Goal: Task Accomplishment & Management: Use online tool/utility

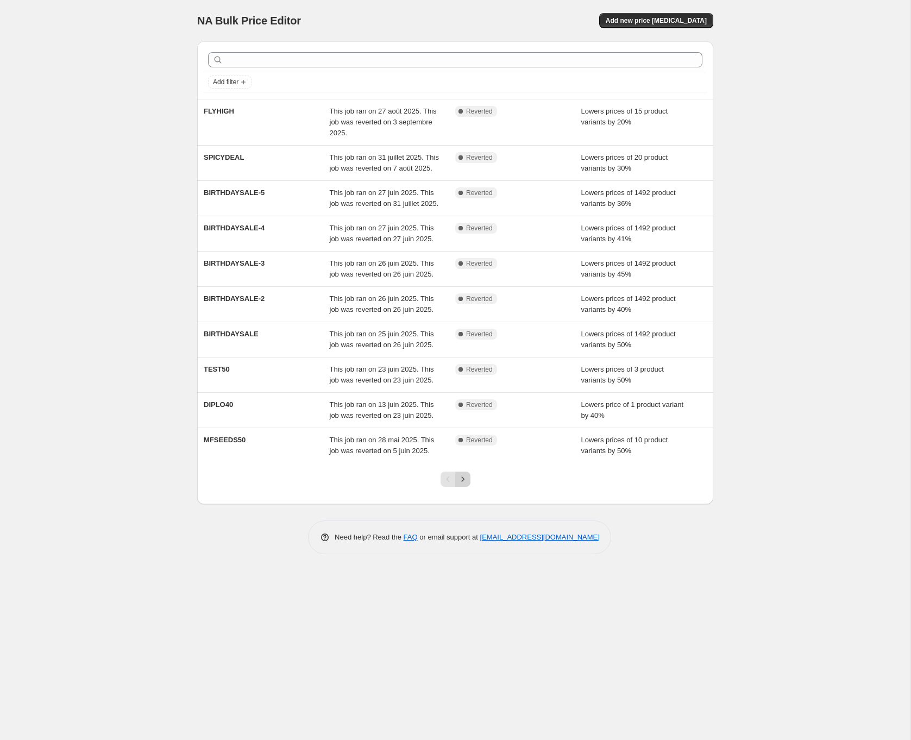
click at [465, 484] on icon "Next" at bounding box center [462, 479] width 11 height 11
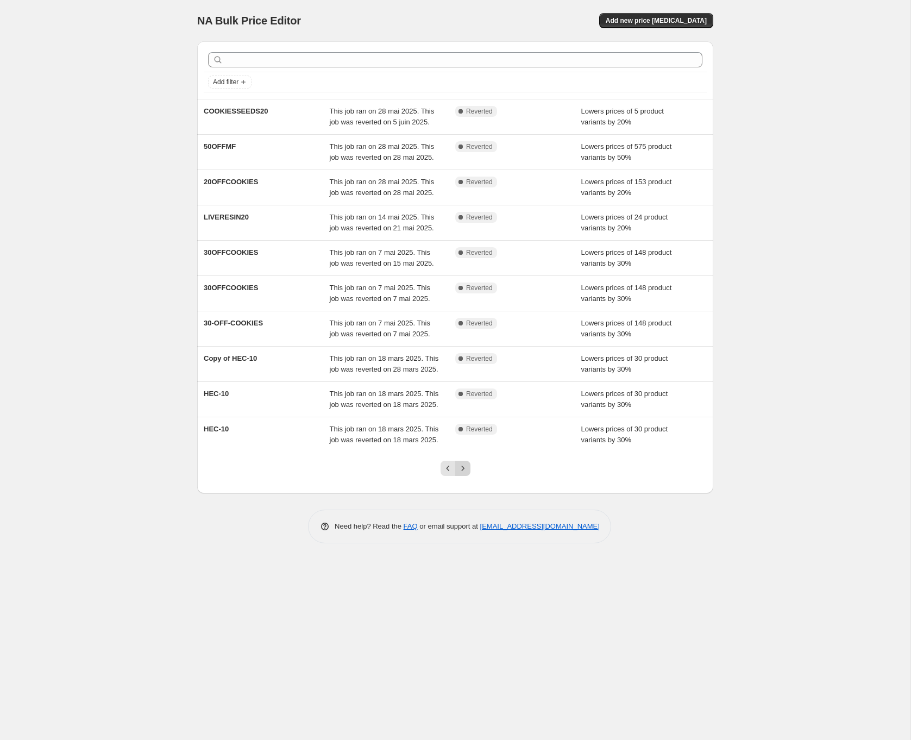
click at [465, 474] on icon "Next" at bounding box center [462, 468] width 11 height 11
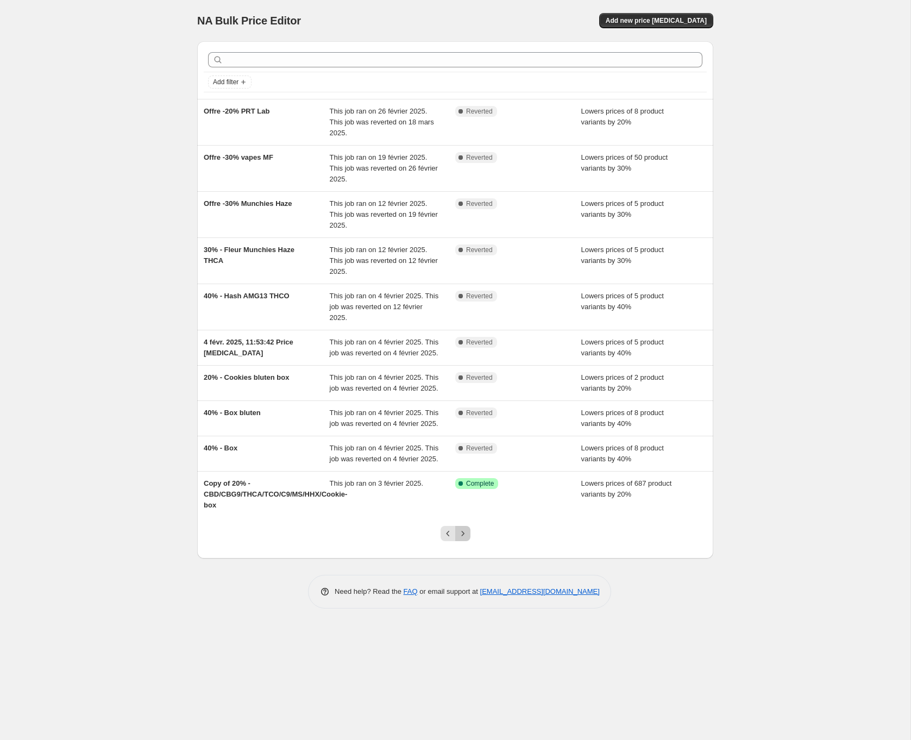
click at [464, 539] on icon "Next" at bounding box center [462, 533] width 11 height 11
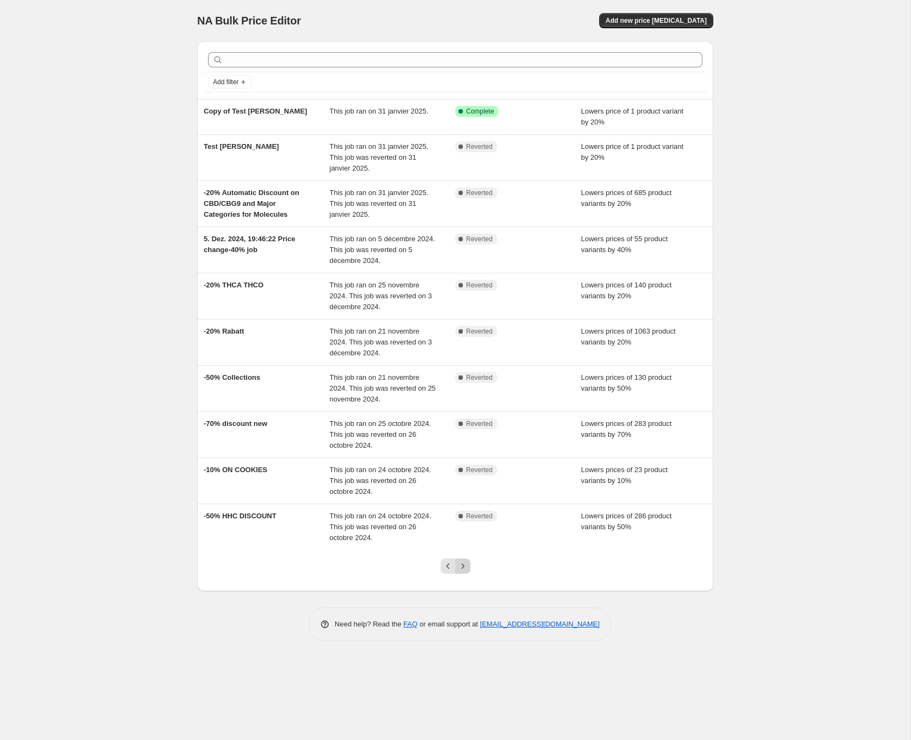
click at [467, 572] on button "Next" at bounding box center [462, 565] width 15 height 15
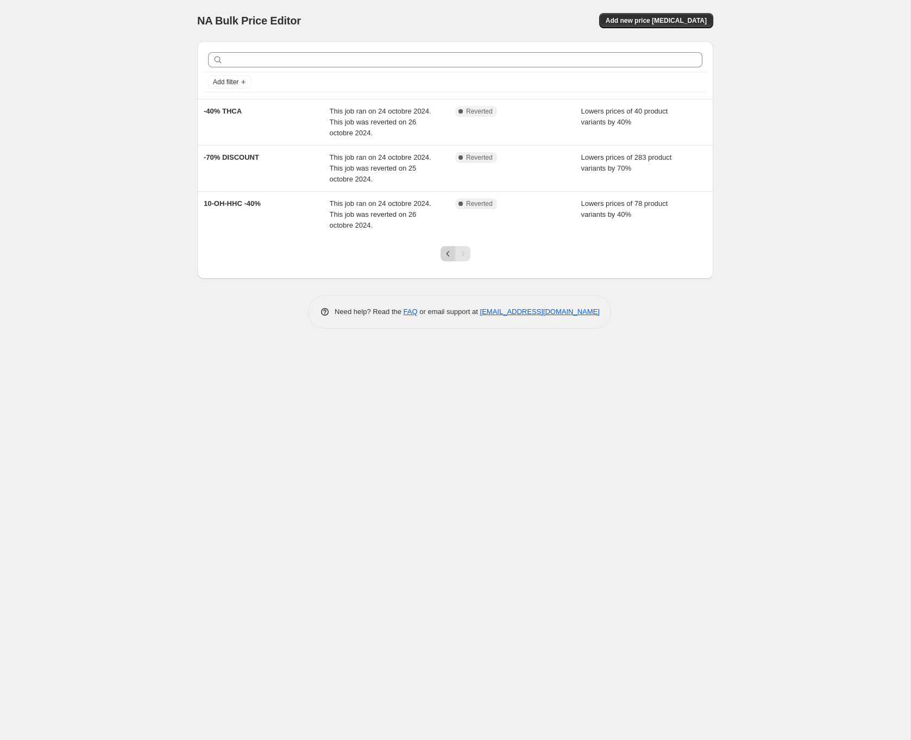
click at [445, 251] on icon "Previous" at bounding box center [448, 253] width 11 height 11
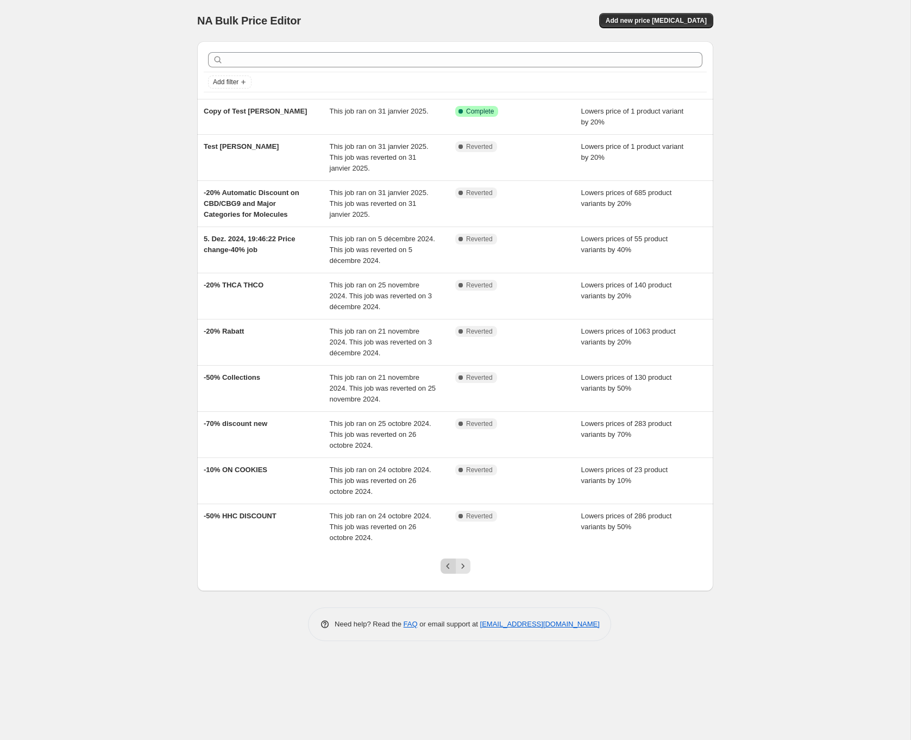
click at [447, 564] on icon "Previous" at bounding box center [448, 565] width 11 height 11
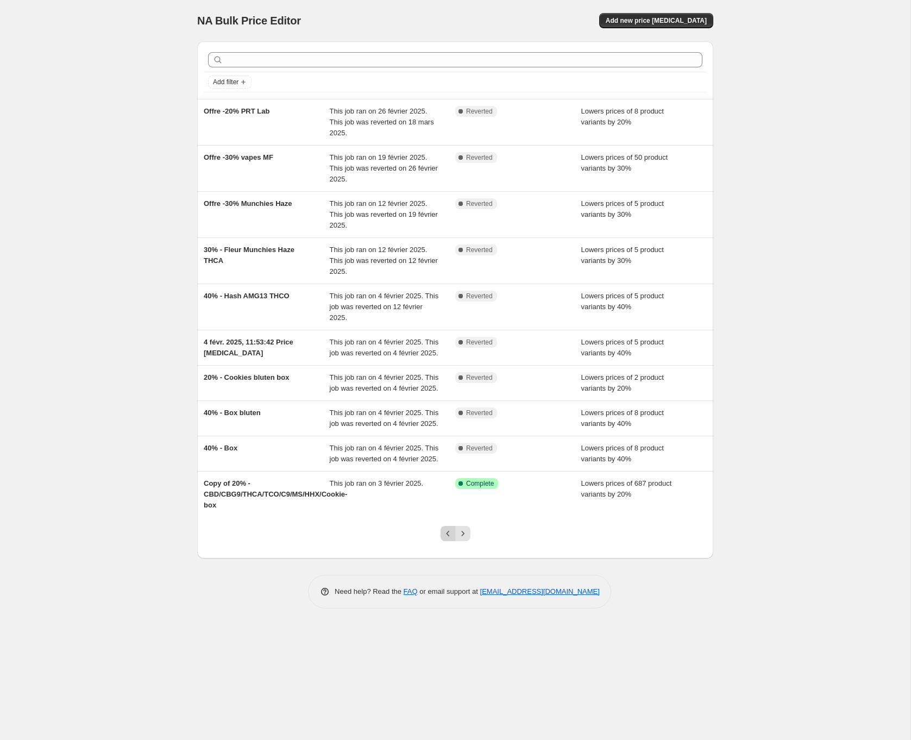
click at [451, 539] on icon "Previous" at bounding box center [448, 533] width 11 height 11
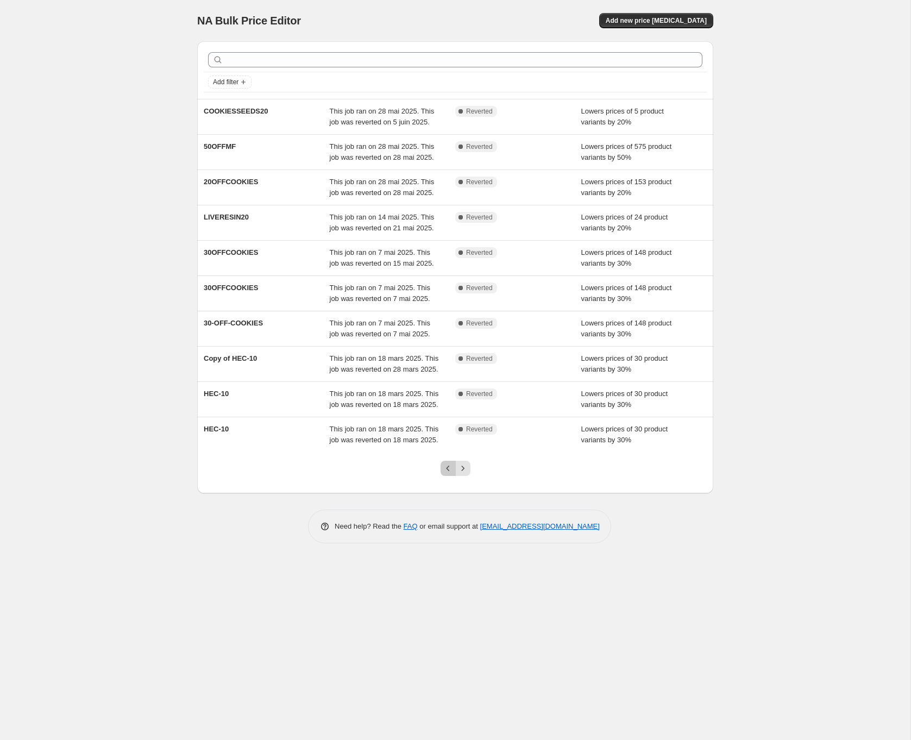
click at [446, 474] on icon "Previous" at bounding box center [448, 468] width 11 height 11
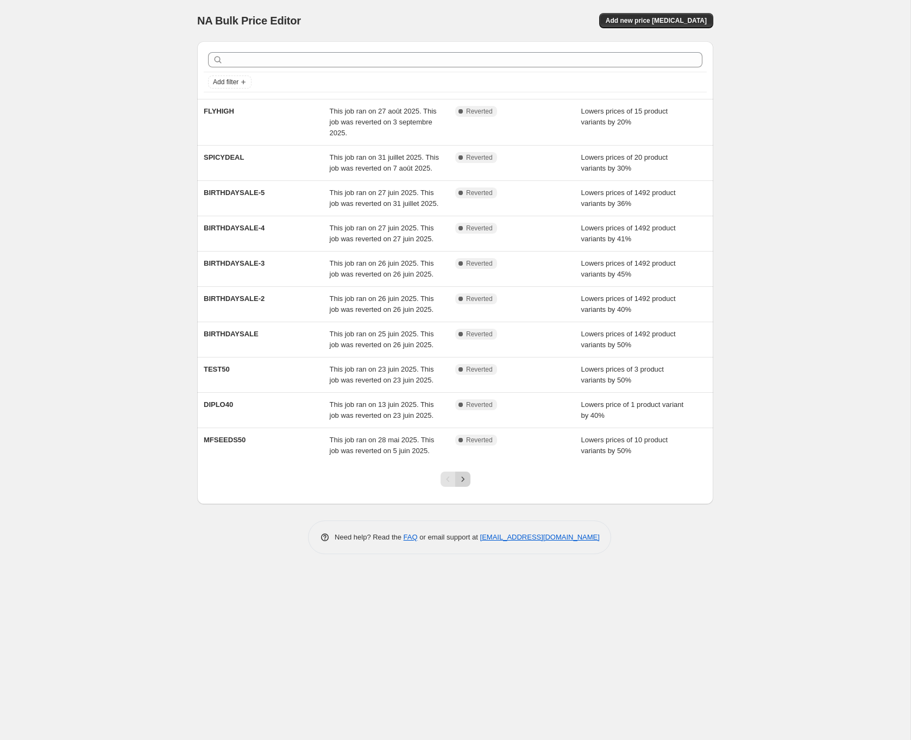
click at [461, 484] on icon "Next" at bounding box center [462, 479] width 11 height 11
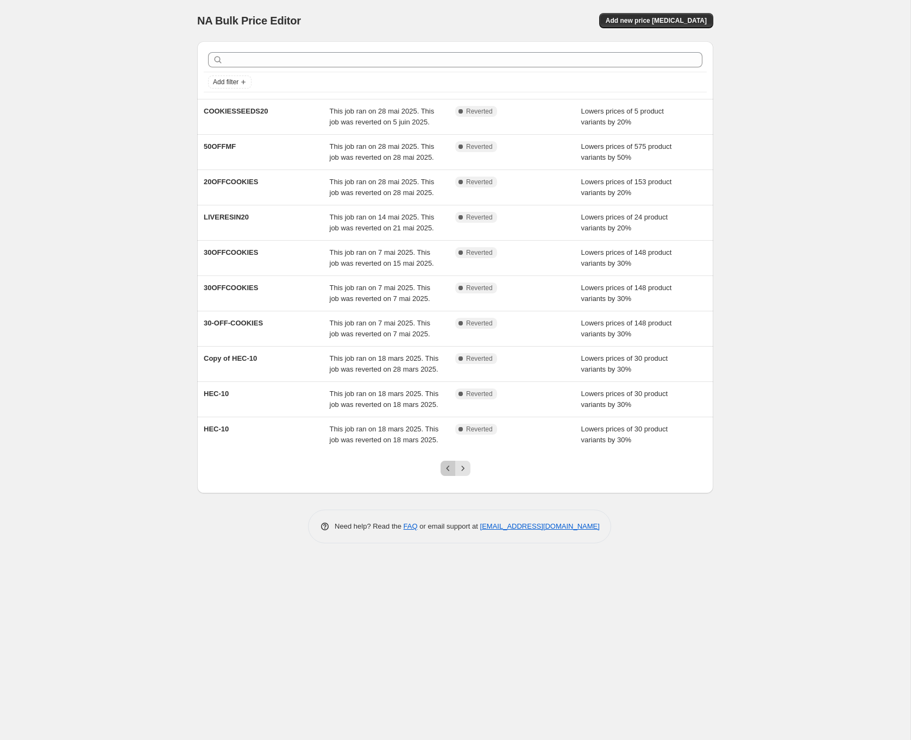
click at [444, 474] on icon "Previous" at bounding box center [448, 468] width 11 height 11
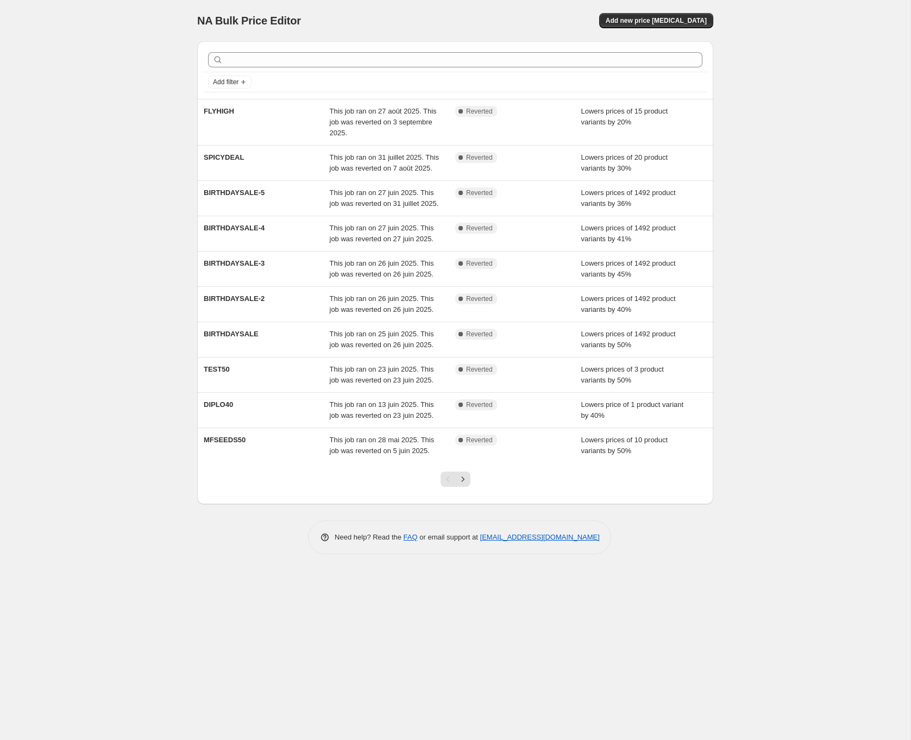
click at [126, 142] on div "NA Bulk Price Editor. This page is ready NA Bulk Price Editor Add new price cha…" at bounding box center [455, 370] width 910 height 740
